Goal: Communication & Community: Participate in discussion

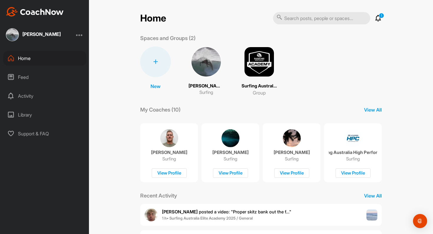
click at [31, 77] on div "Feed" at bounding box center [44, 77] width 83 height 15
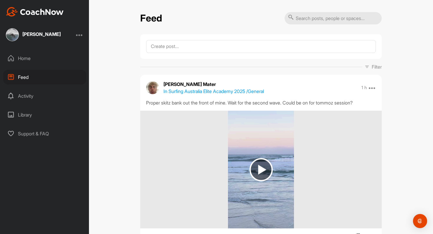
click at [260, 168] on img at bounding box center [260, 169] width 23 height 23
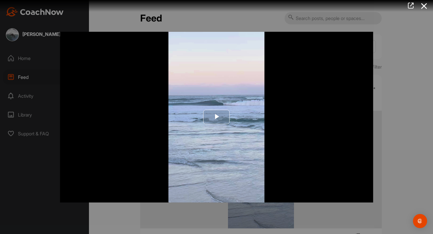
click at [216, 117] on span "Video Player" at bounding box center [216, 117] width 0 height 0
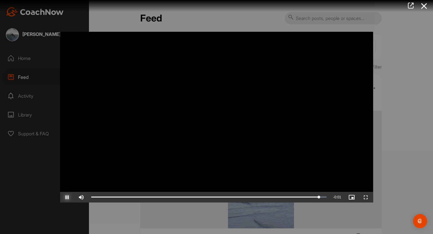
click at [66, 197] on span "Video Player" at bounding box center [67, 197] width 14 height 0
click at [15, 155] on div at bounding box center [216, 117] width 433 height 234
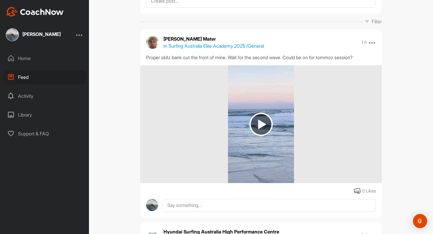
scroll to position [64, 0]
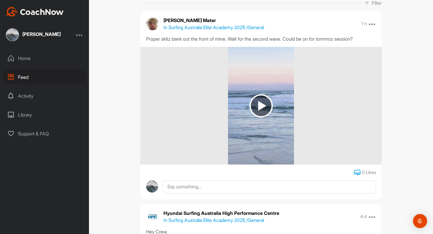
click at [356, 172] on icon at bounding box center [356, 172] width 7 height 7
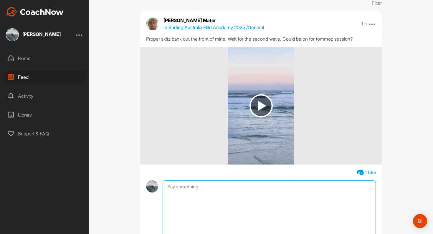
click at [215, 189] on textarea at bounding box center [268, 209] width 213 height 59
click at [169, 185] on textarea "vry innapropriate" at bounding box center [268, 209] width 213 height 59
click at [212, 188] on textarea "very innapropriate" at bounding box center [268, 209] width 213 height 59
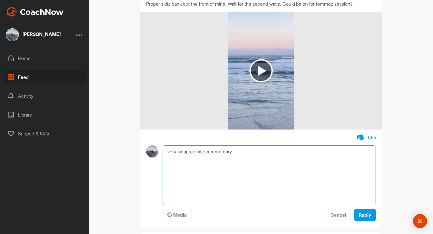
scroll to position [99, 0]
type textarea "very innapropriate commentary"
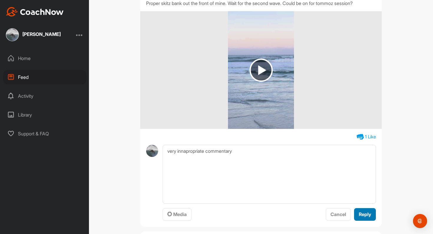
click at [364, 214] on span "Reply" at bounding box center [364, 214] width 12 height 6
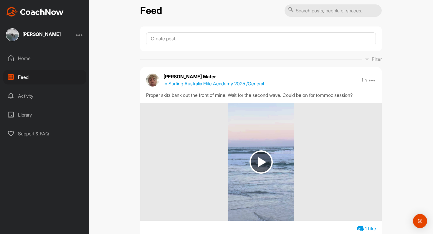
scroll to position [0, 0]
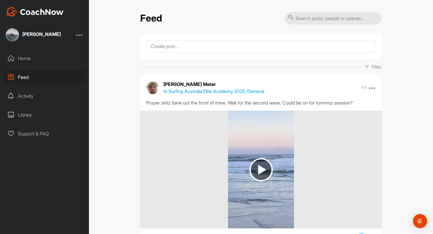
click at [25, 96] on div "Activity" at bounding box center [44, 96] width 83 height 15
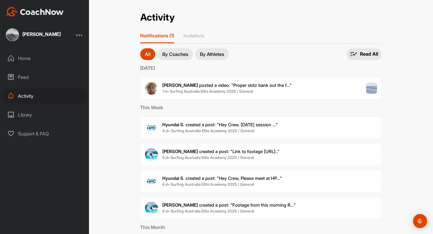
click at [183, 55] on p "By Coaches" at bounding box center [175, 54] width 26 height 5
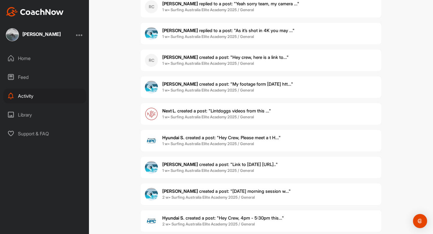
scroll to position [255, 0]
click at [185, 113] on span "Next L. created a post : "Lintdoggs videos from this ..."" at bounding box center [216, 111] width 109 height 6
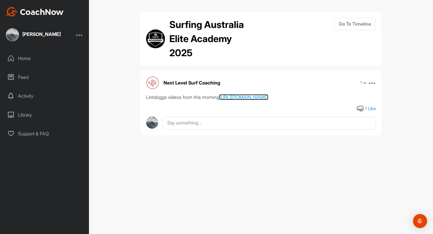
click at [219, 100] on link "[URL][DOMAIN_NAME]" at bounding box center [243, 97] width 49 height 6
